Goal: Task Accomplishment & Management: Manage account settings

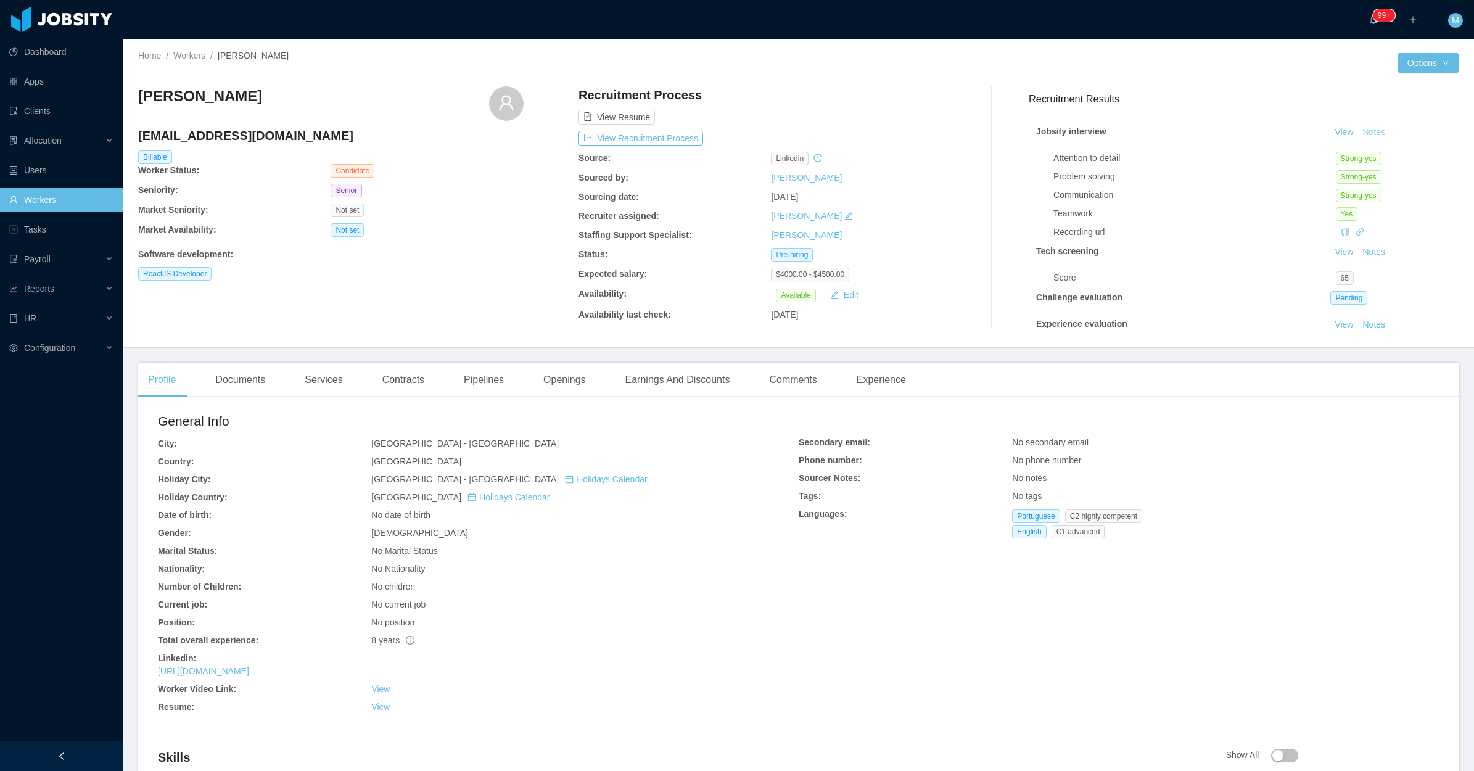
click at [1361, 131] on button "Notes" at bounding box center [1373, 132] width 33 height 15
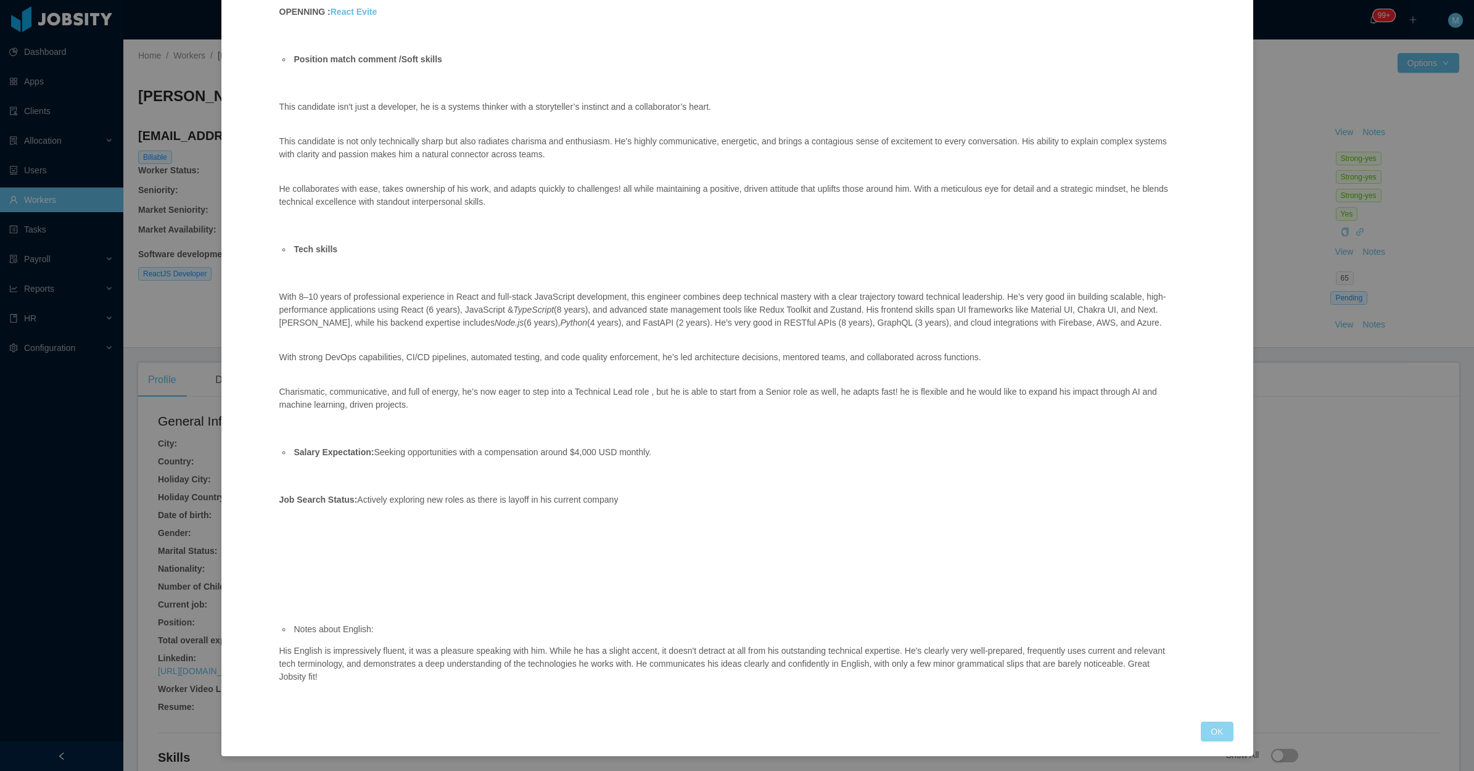
click at [1210, 732] on button "OK" at bounding box center [1217, 731] width 32 height 20
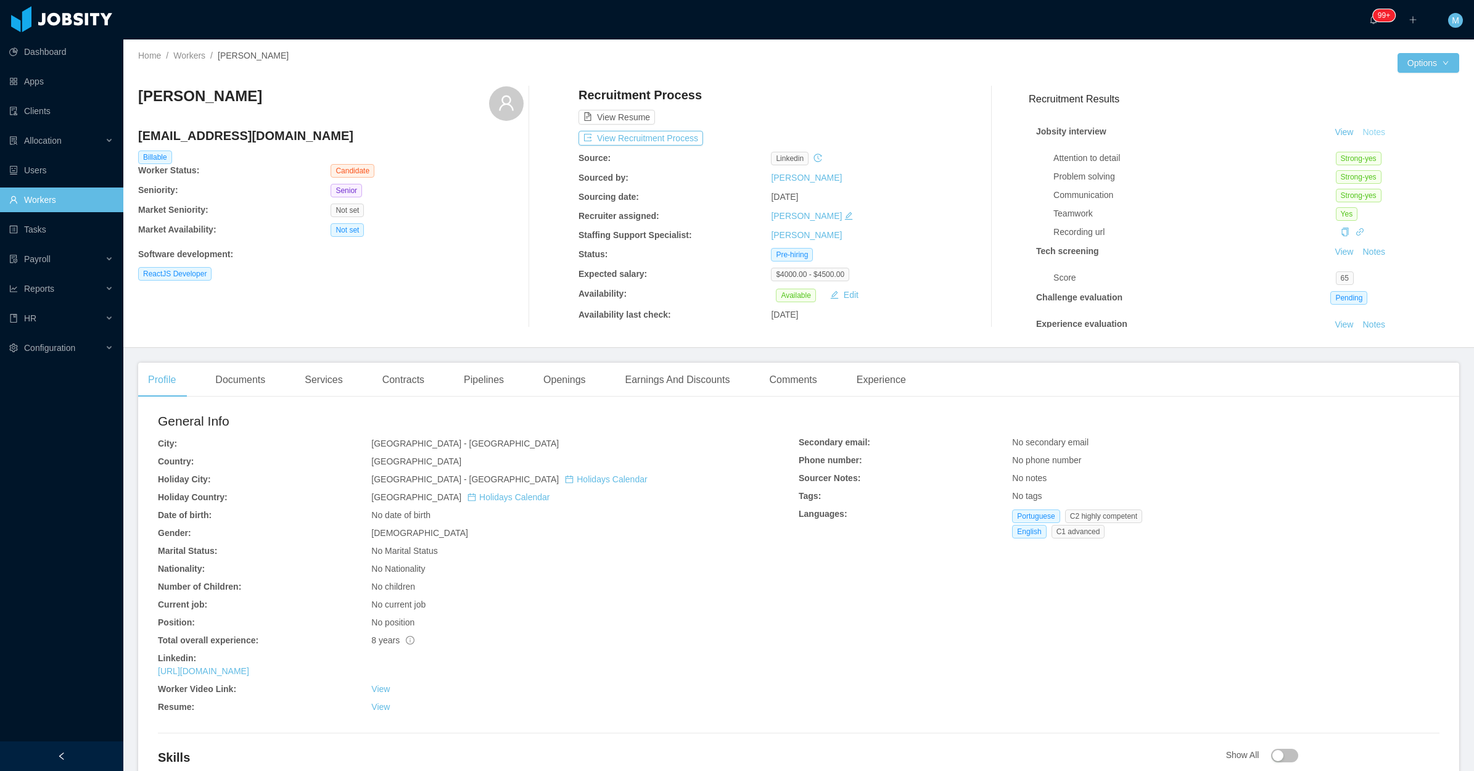
scroll to position [129, 0]
click at [552, 385] on div "Openings" at bounding box center [564, 380] width 62 height 35
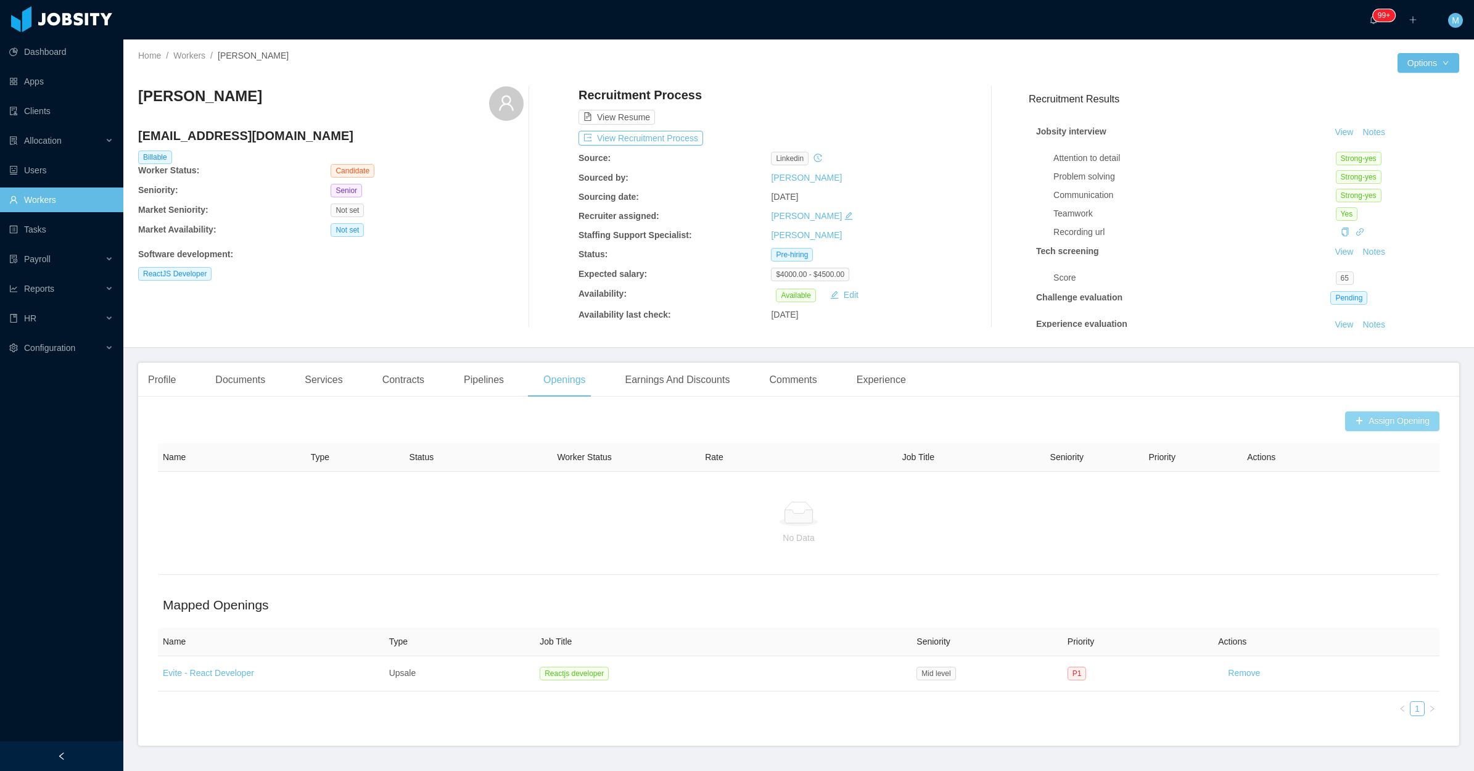
click at [1349, 426] on button "Assign Opening" at bounding box center [1392, 421] width 94 height 20
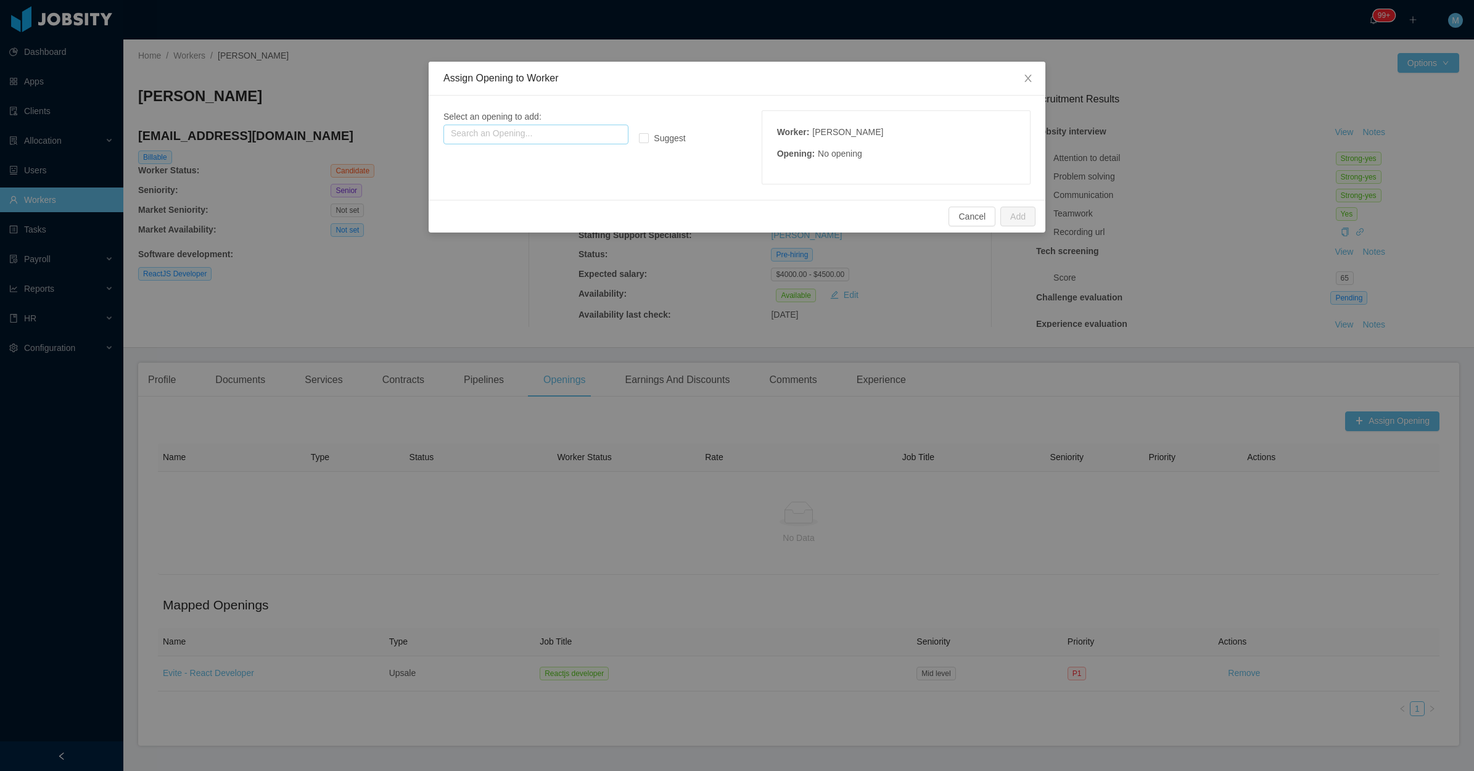
click at [513, 133] on input "text" at bounding box center [535, 135] width 185 height 20
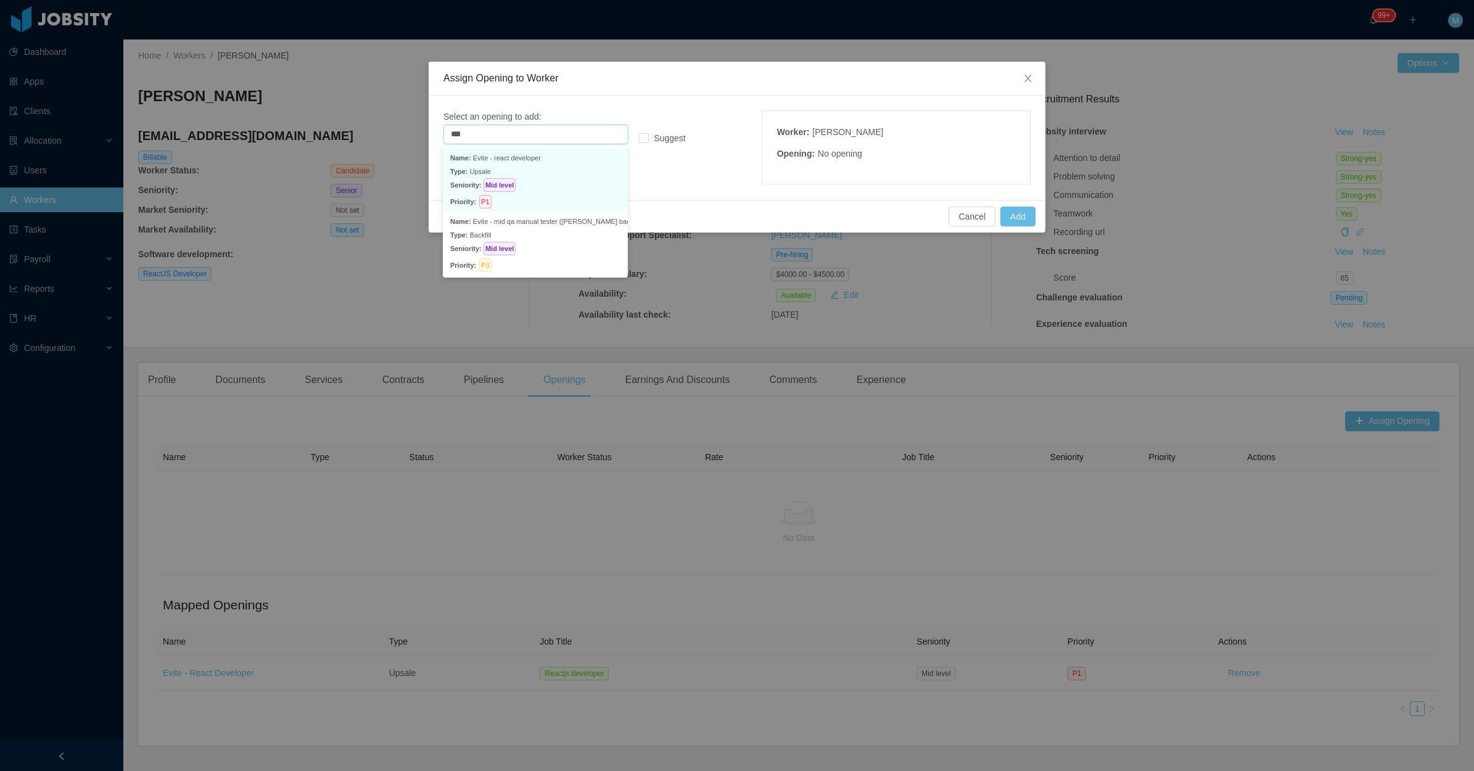
click at [501, 170] on p "Type: Upsale" at bounding box center [535, 172] width 170 height 14
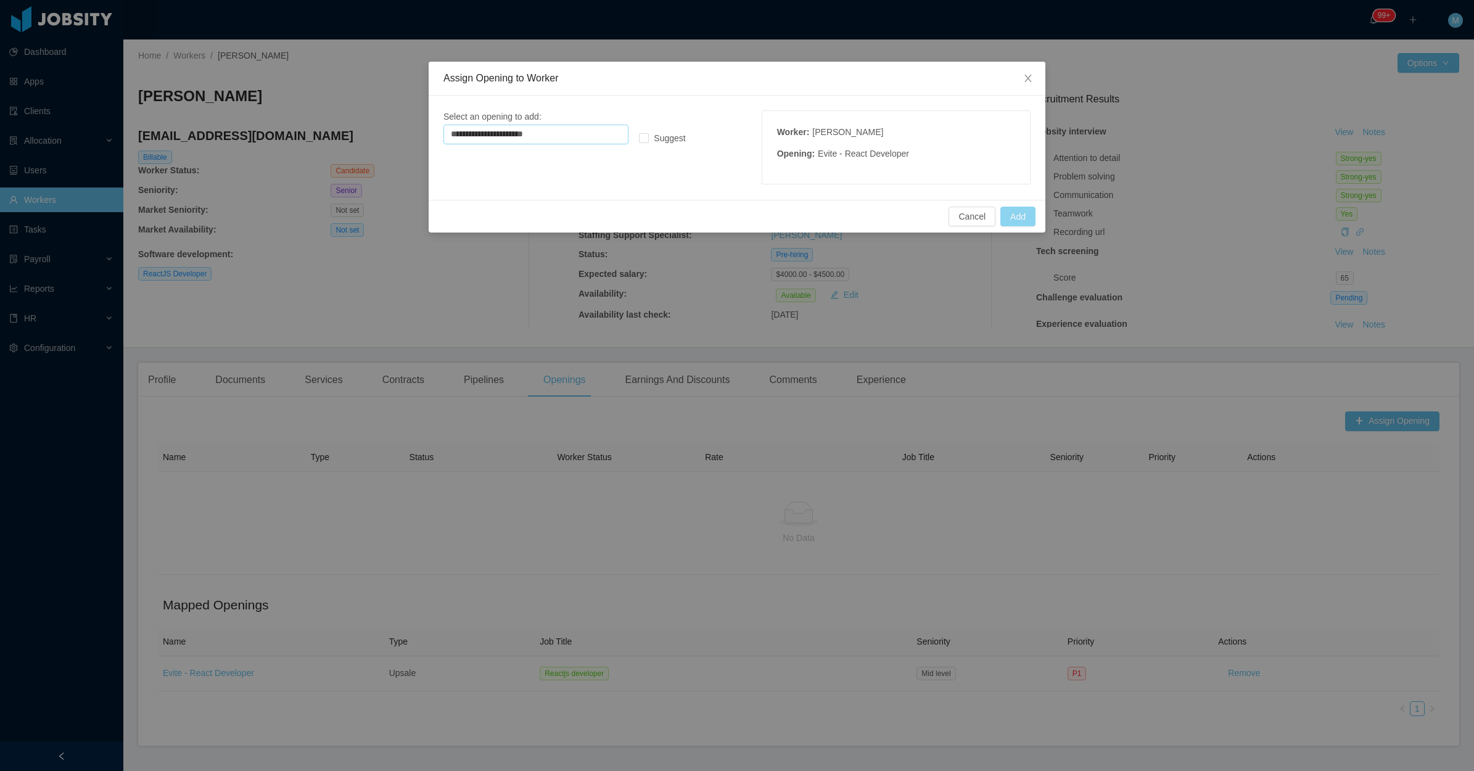
type input "**********"
click at [1018, 216] on button "Add" at bounding box center [1017, 217] width 35 height 20
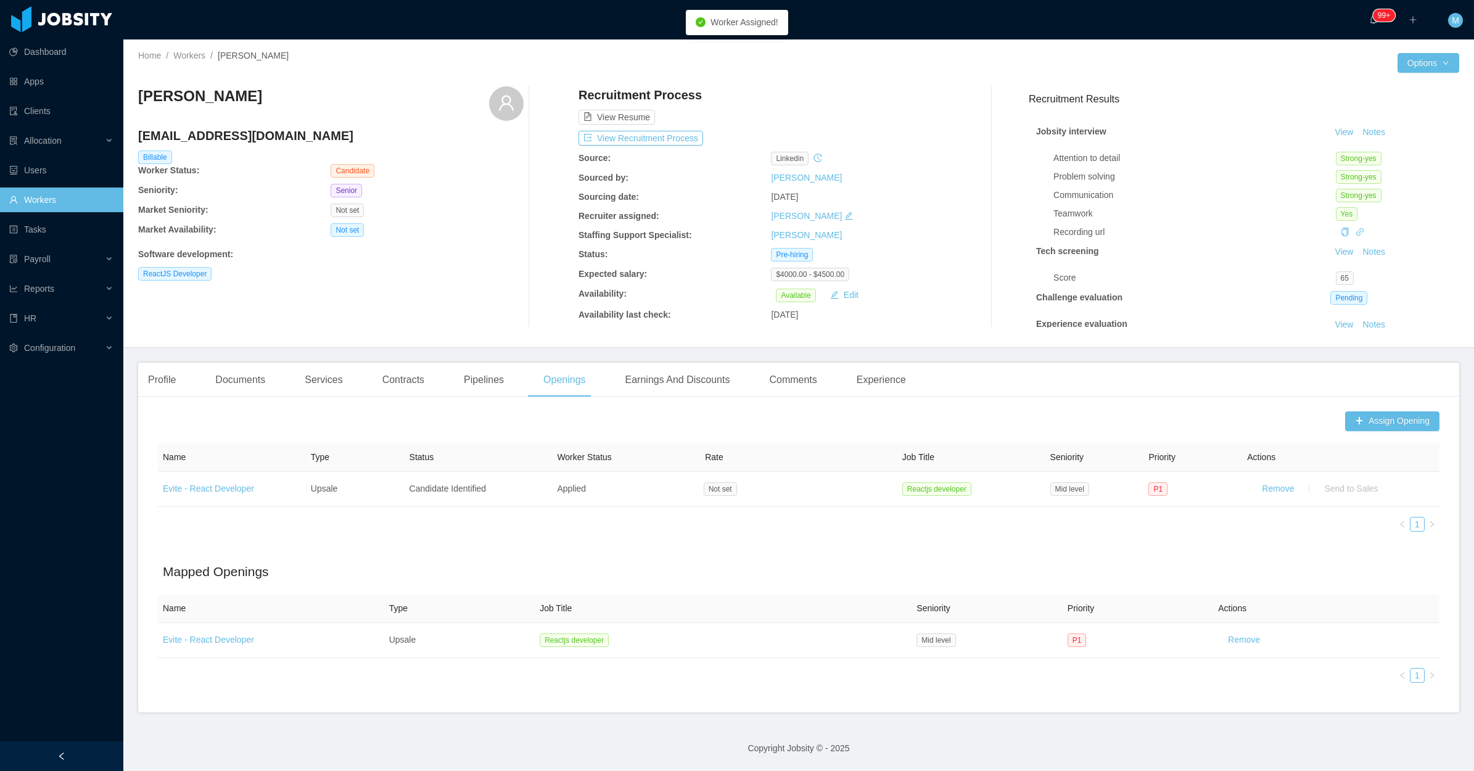
click at [451, 266] on div "[PERSON_NAME] [EMAIL_ADDRESS][DOMAIN_NAME] Billable Worker Status: Candidate Se…" at bounding box center [330, 206] width 385 height 241
click at [186, 343] on main "Home / Workers / [PERSON_NAME] / Options [PERSON_NAME] [EMAIL_ADDRESS][DOMAIN_N…" at bounding box center [798, 404] width 1350 height 731
click at [153, 363] on div "Profile" at bounding box center [161, 380] width 47 height 35
